Goal: Information Seeking & Learning: Learn about a topic

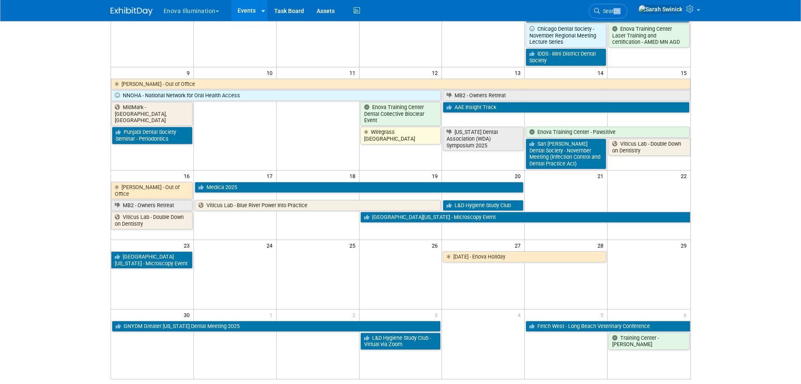
click at [620, 12] on span "Search" at bounding box center [609, 11] width 19 height 6
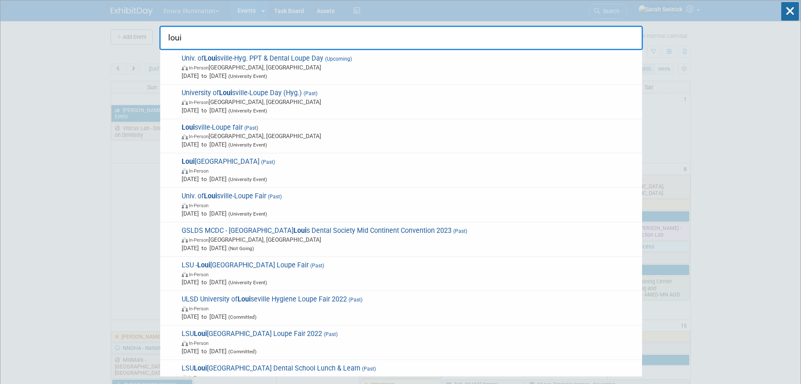
drag, startPoint x: 171, startPoint y: 32, endPoint x: 140, endPoint y: 31, distance: 30.7
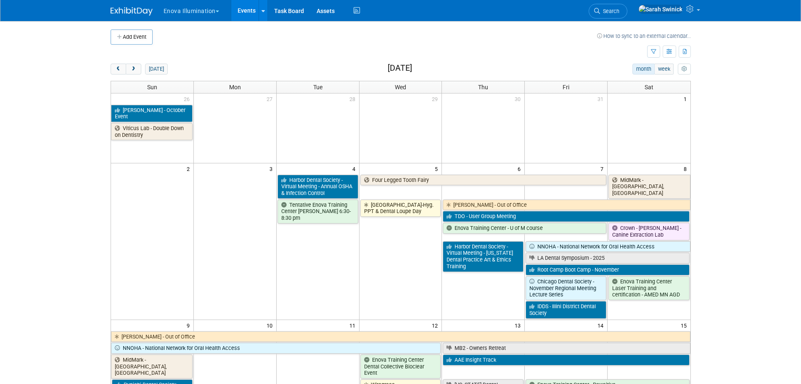
click at [619, 9] on link "Search" at bounding box center [608, 11] width 39 height 15
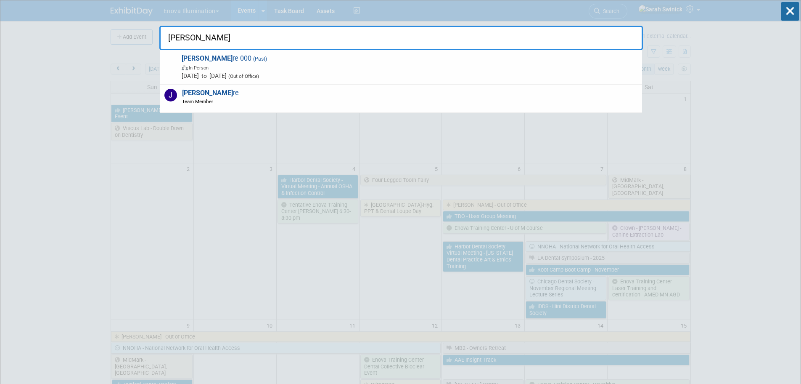
click at [239, 98] on div "[PERSON_NAME] re Team Member" at bounding box center [401, 99] width 482 height 28
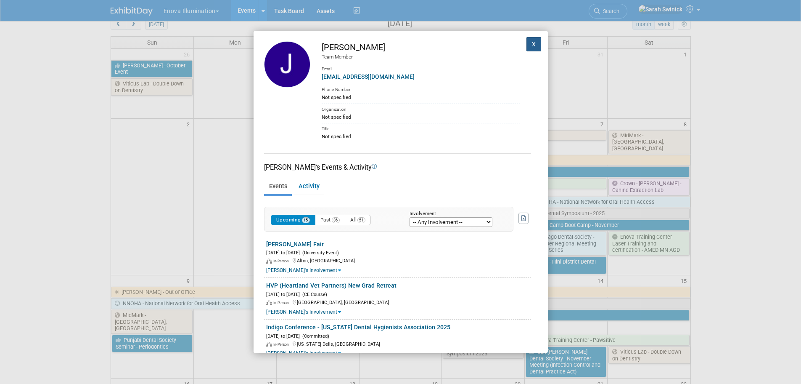
click at [529, 46] on button "X" at bounding box center [534, 44] width 15 height 14
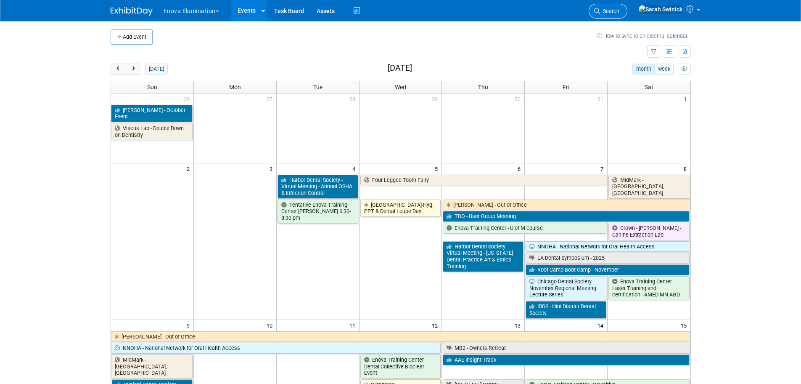
click at [620, 11] on span "Search" at bounding box center [609, 11] width 19 height 6
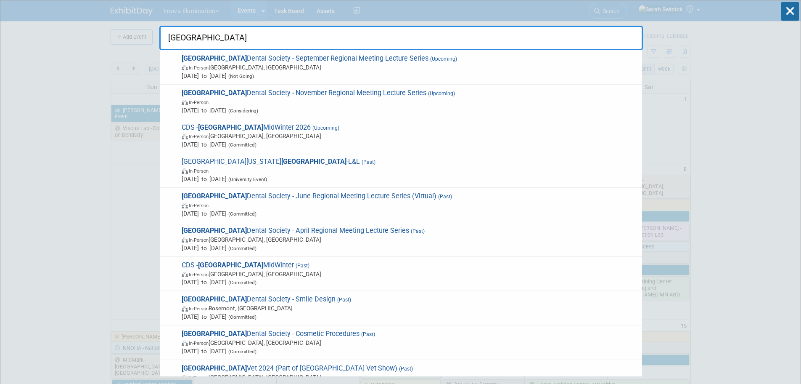
type input "[GEOGRAPHIC_DATA]"
drag, startPoint x: 220, startPoint y: 42, endPoint x: 151, endPoint y: 37, distance: 69.6
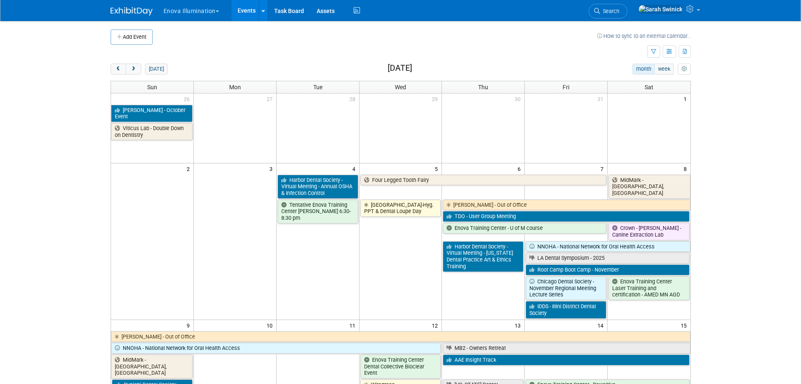
click at [628, 5] on link "Search" at bounding box center [608, 11] width 39 height 15
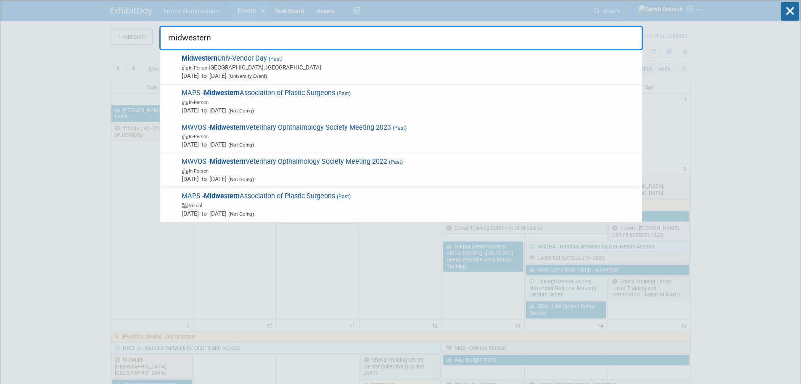
type input "midwestern"
drag, startPoint x: 189, startPoint y: 36, endPoint x: 58, endPoint y: 20, distance: 132.6
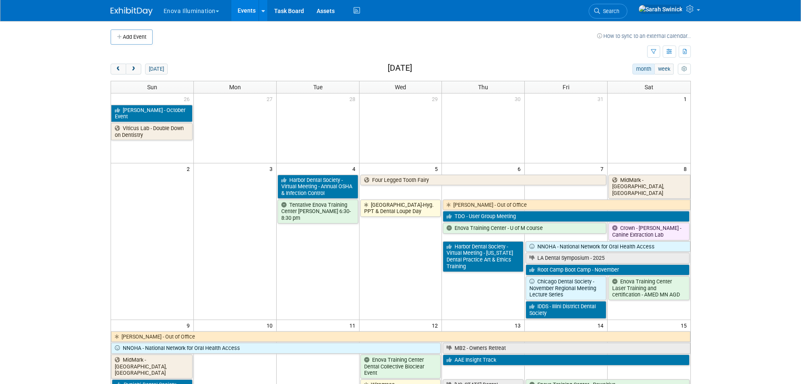
click at [600, 10] on icon at bounding box center [597, 11] width 6 height 6
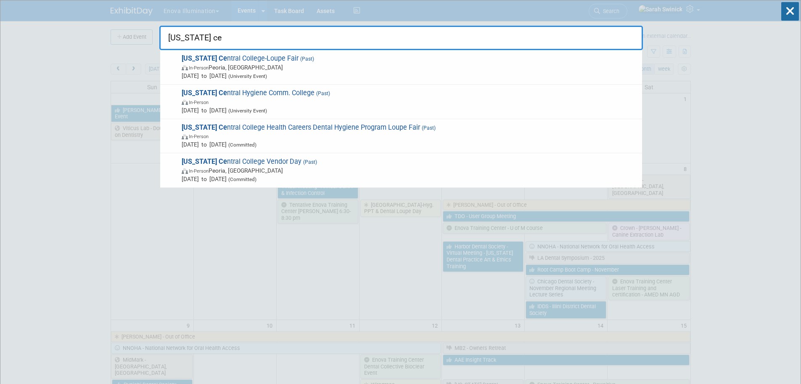
drag, startPoint x: 129, startPoint y: 27, endPoint x: 101, endPoint y: 24, distance: 28.0
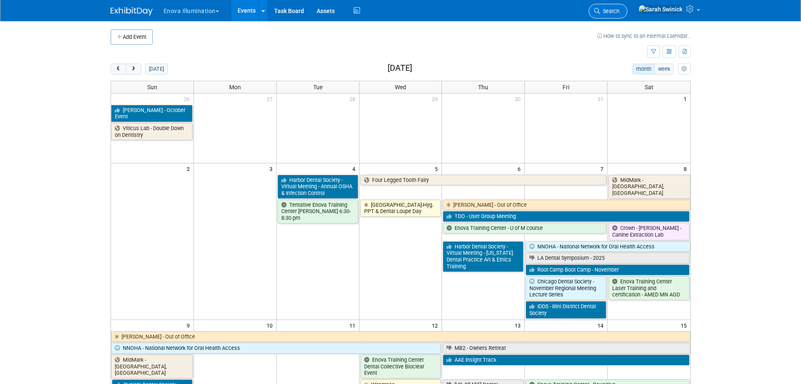
click at [628, 5] on link "Search" at bounding box center [608, 11] width 39 height 15
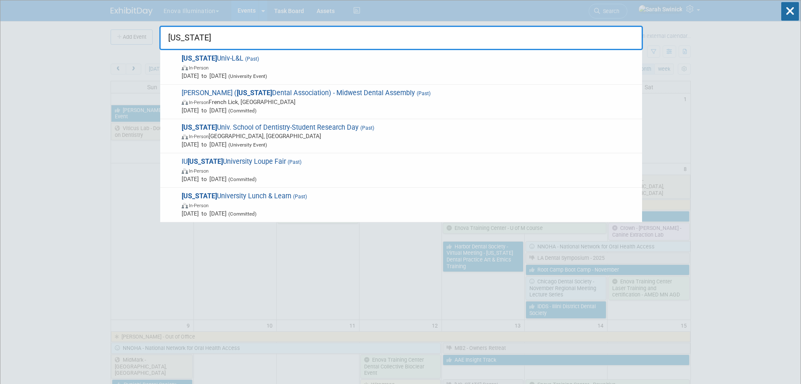
type input "[US_STATE]"
drag, startPoint x: 161, startPoint y: 42, endPoint x: 112, endPoint y: 37, distance: 48.6
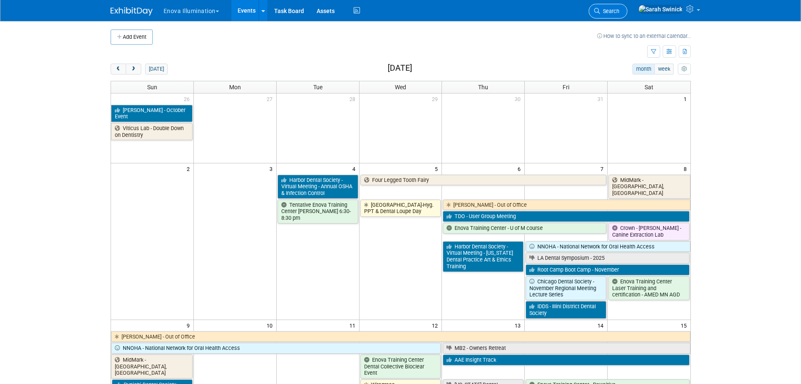
click at [620, 11] on span "Search" at bounding box center [609, 11] width 19 height 6
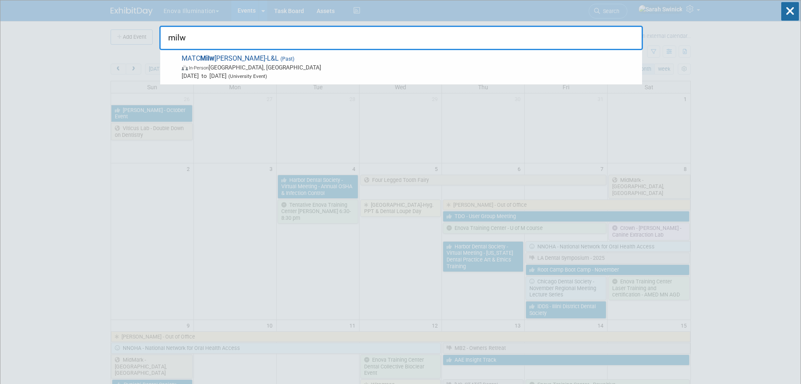
type input "milw"
drag, startPoint x: 199, startPoint y: 39, endPoint x: 156, endPoint y: 43, distance: 43.5
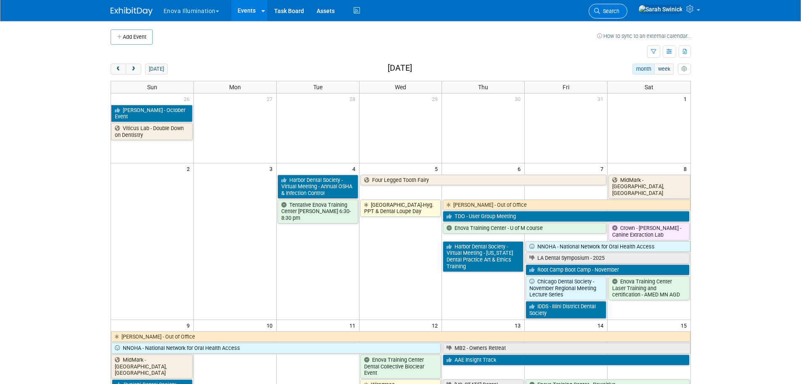
click at [620, 12] on span "Search" at bounding box center [609, 11] width 19 height 6
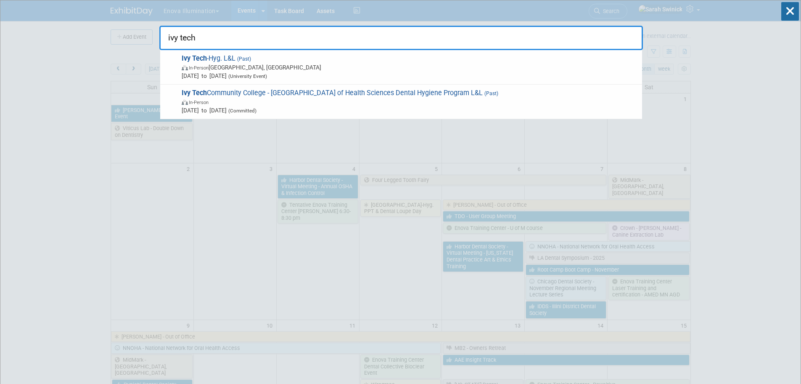
type input "ivy tech"
